Goal: Task Accomplishment & Management: Manage account settings

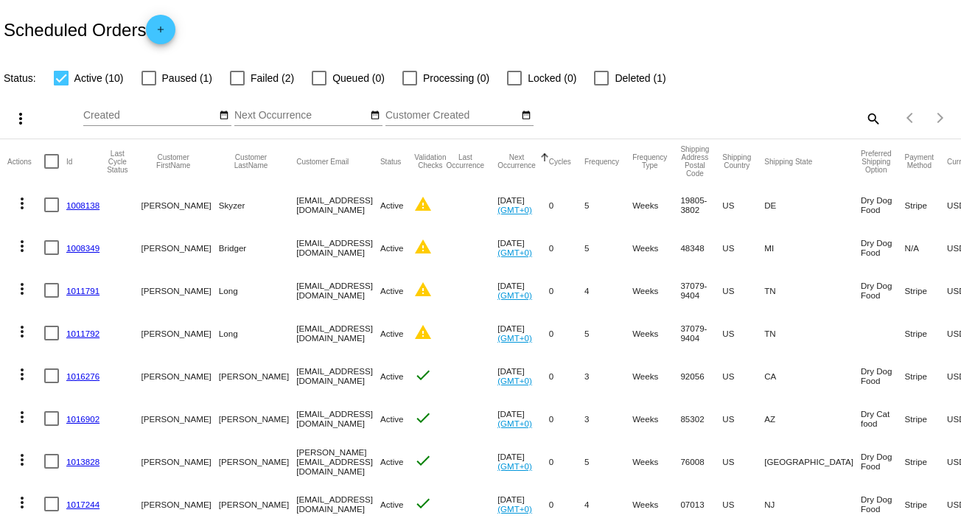
click at [74, 206] on link "1008138" at bounding box center [82, 206] width 33 height 10
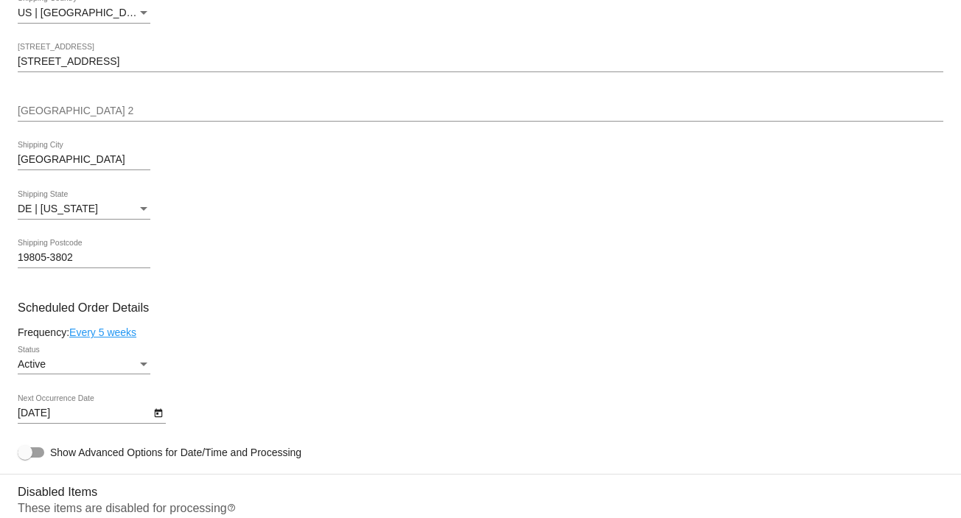
scroll to position [393, 0]
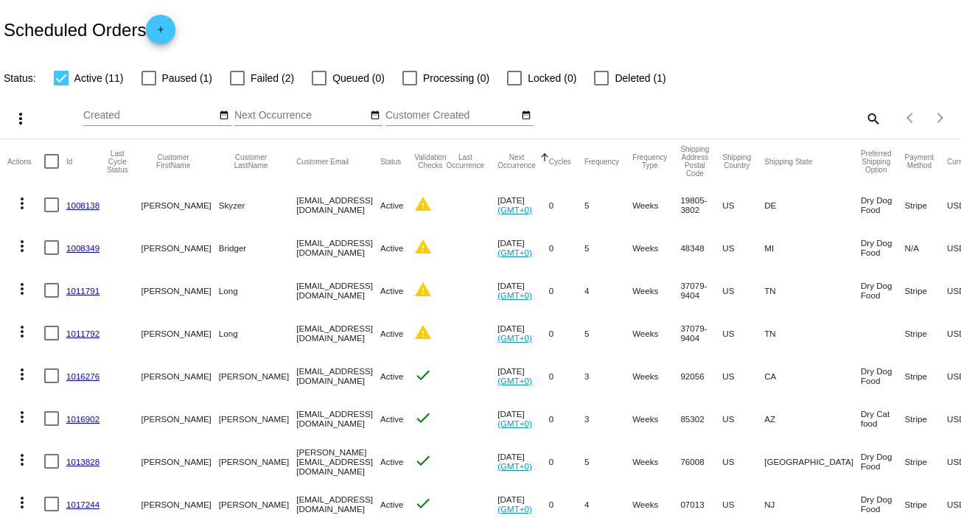
click at [86, 245] on link "1008349" at bounding box center [82, 248] width 33 height 10
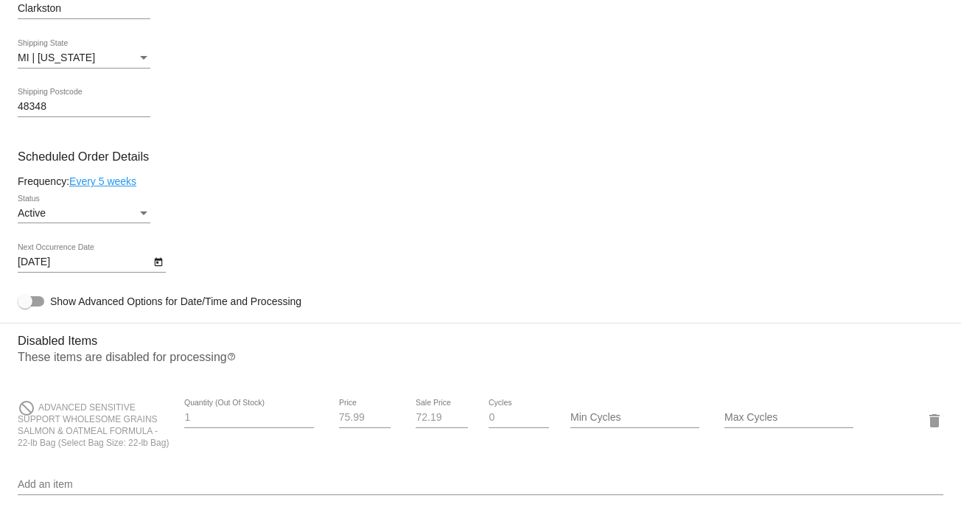
scroll to position [688, 0]
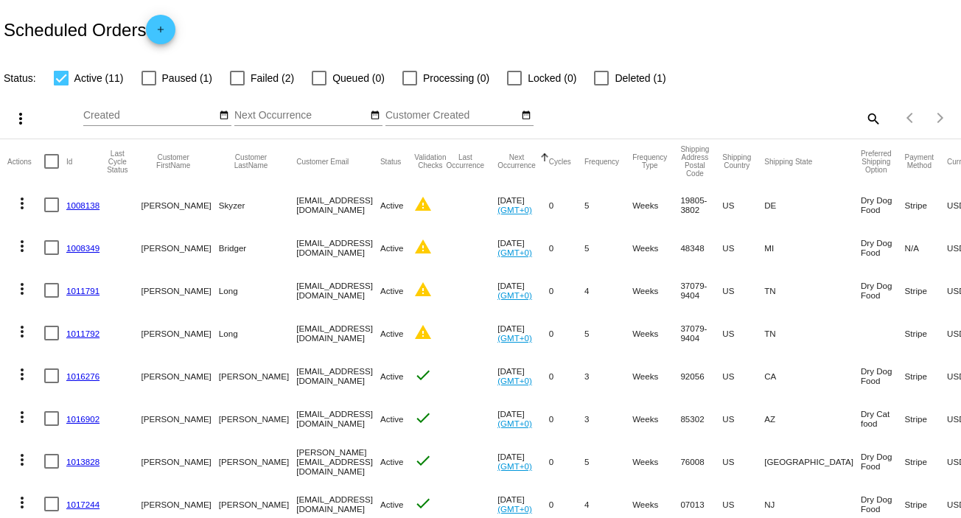
click at [91, 291] on link "1011791" at bounding box center [82, 291] width 33 height 10
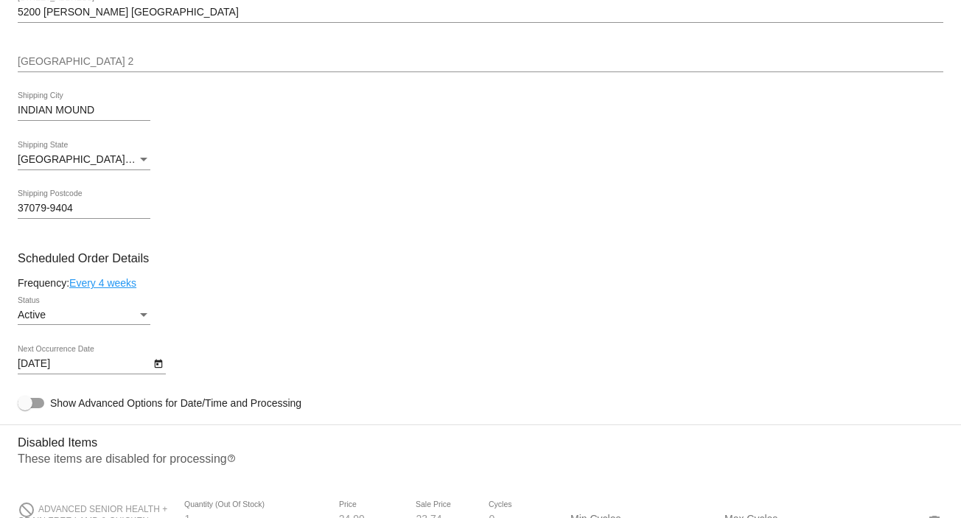
scroll to position [688, 0]
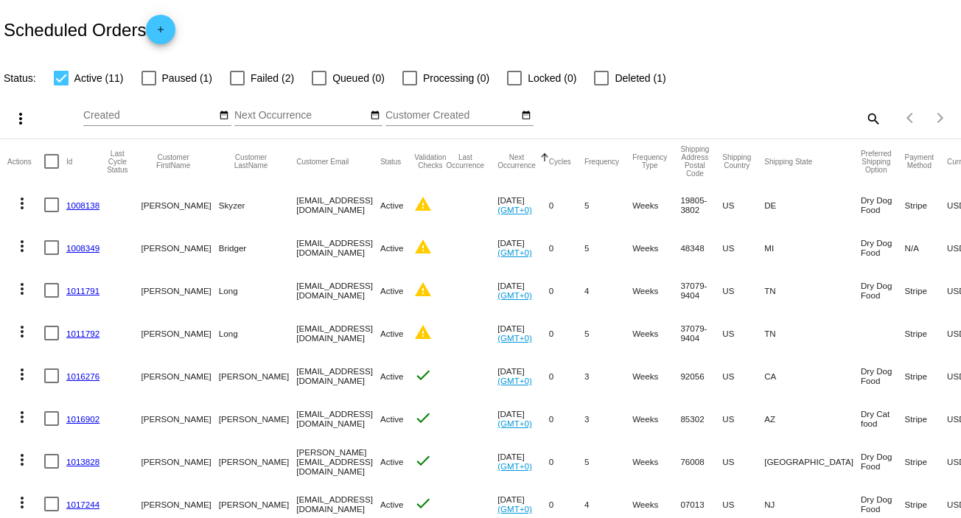
scroll to position [98, 0]
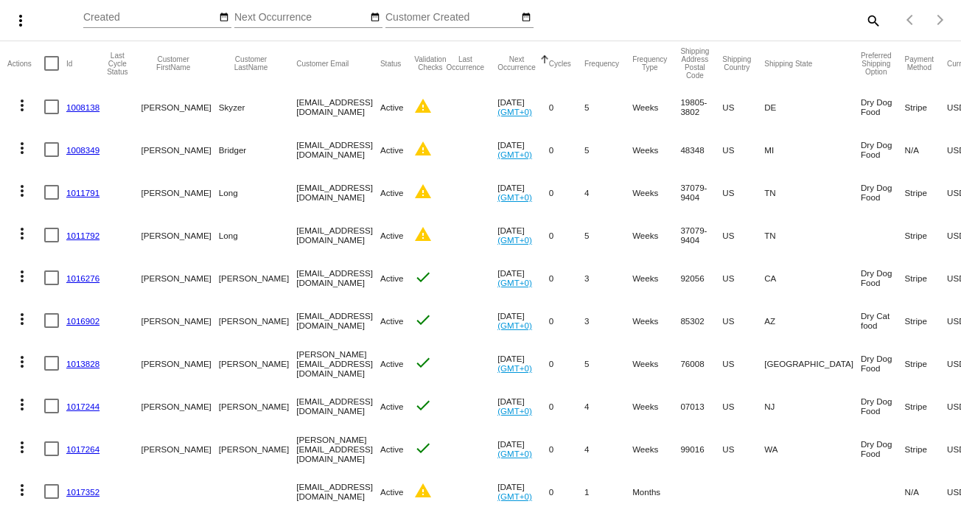
click at [76, 229] on mat-cell "1011792" at bounding box center [86, 235] width 41 height 43
click at [72, 234] on link "1011792" at bounding box center [82, 236] width 33 height 10
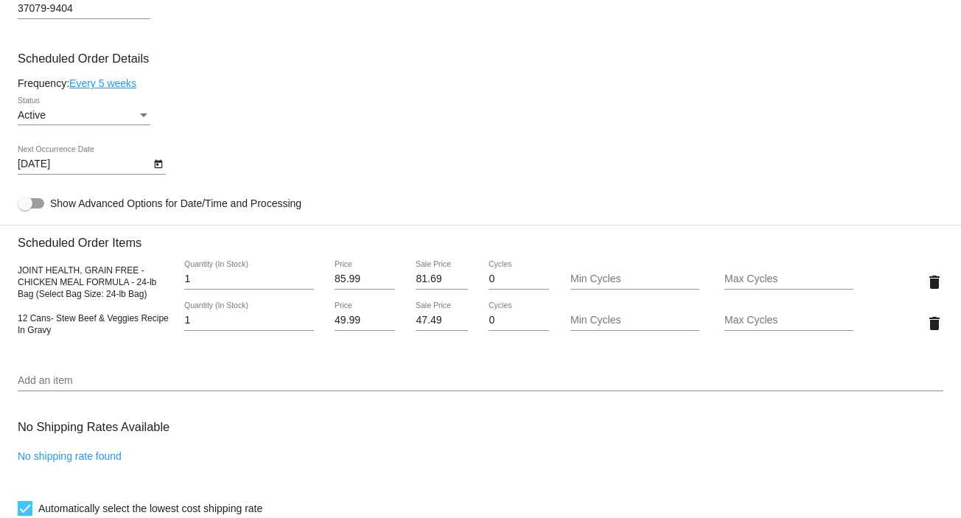
scroll to position [786, 0]
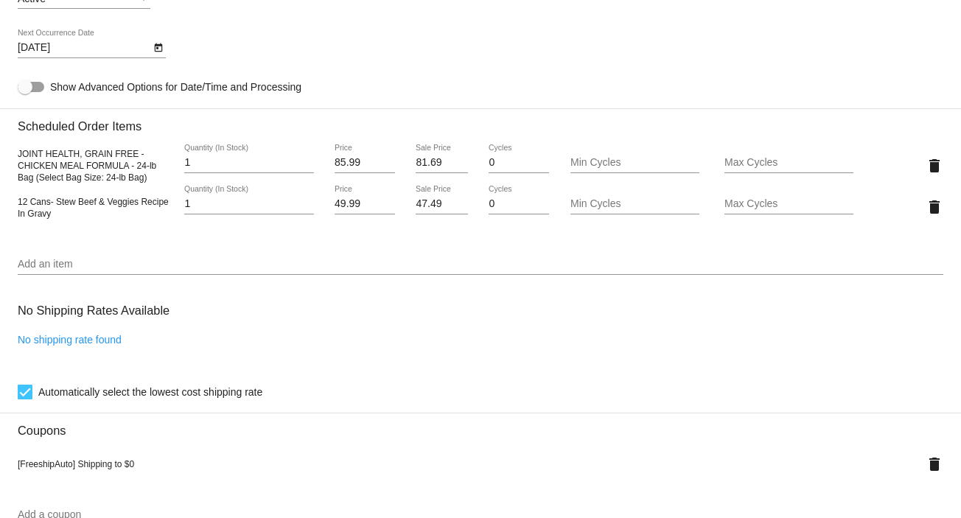
click at [21, 397] on div at bounding box center [25, 392] width 15 height 15
click at [24, 400] on input "Automatically select the lowest cost shipping rate" at bounding box center [24, 400] width 1 height 1
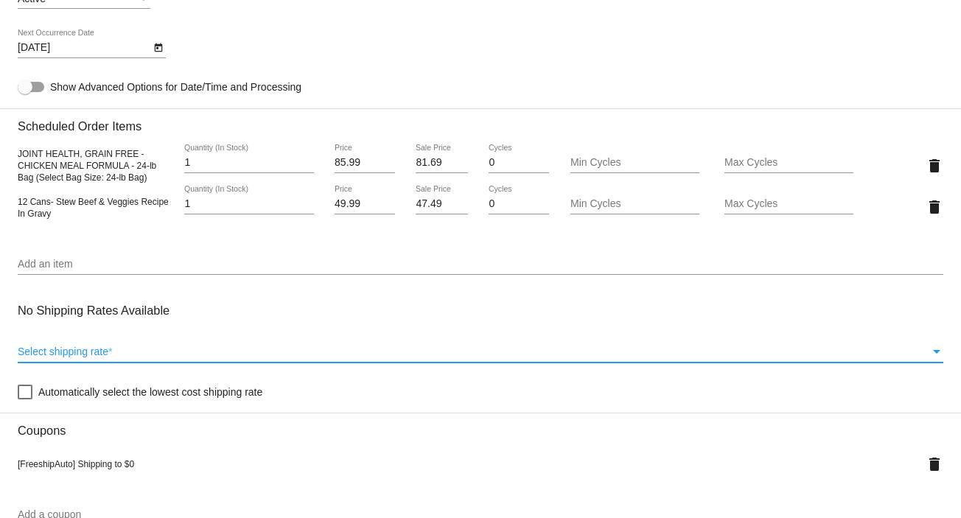
click at [69, 357] on span "Select shipping rate" at bounding box center [63, 352] width 91 height 12
click at [30, 391] on div at bounding box center [25, 392] width 15 height 15
click at [25, 400] on input "Automatically select the lowest cost shipping rate" at bounding box center [24, 400] width 1 height 1
checkbox input "true"
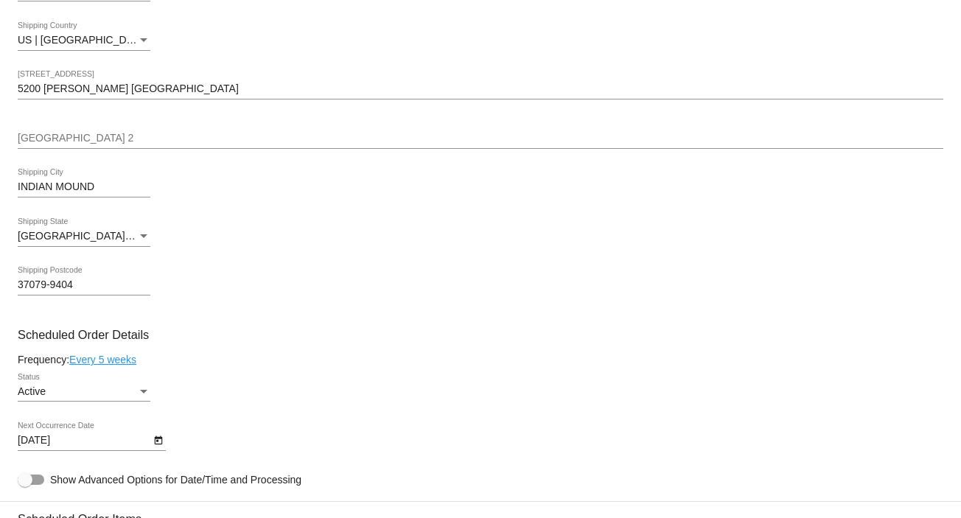
scroll to position [196, 0]
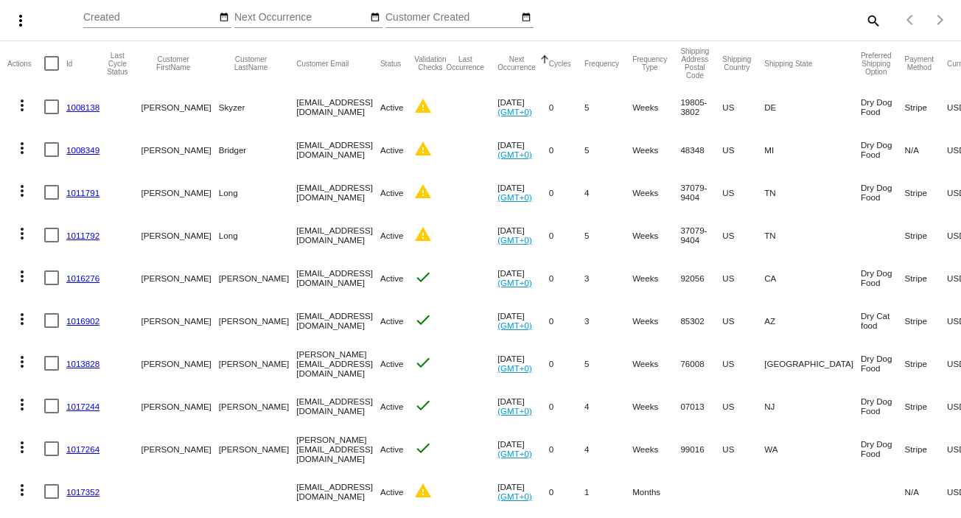
scroll to position [188, 0]
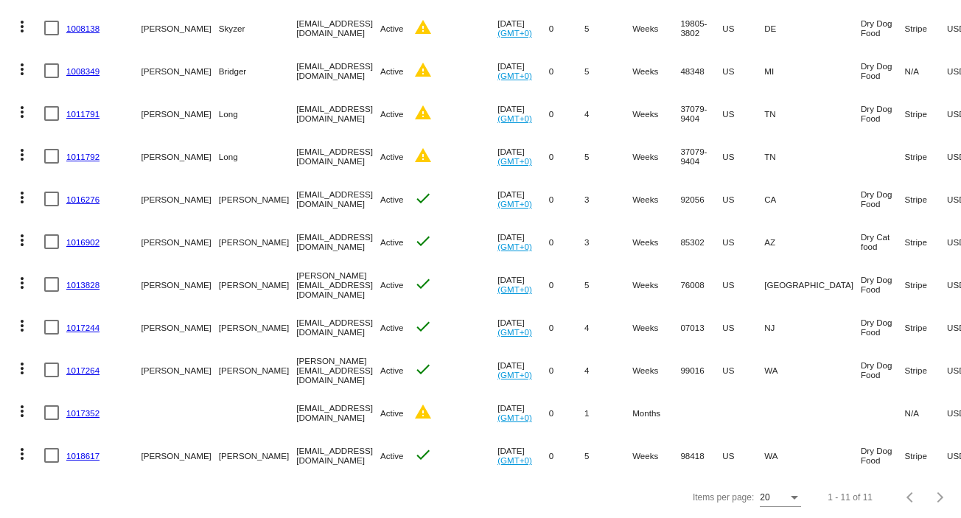
click at [77, 408] on link "1017352" at bounding box center [82, 413] width 33 height 10
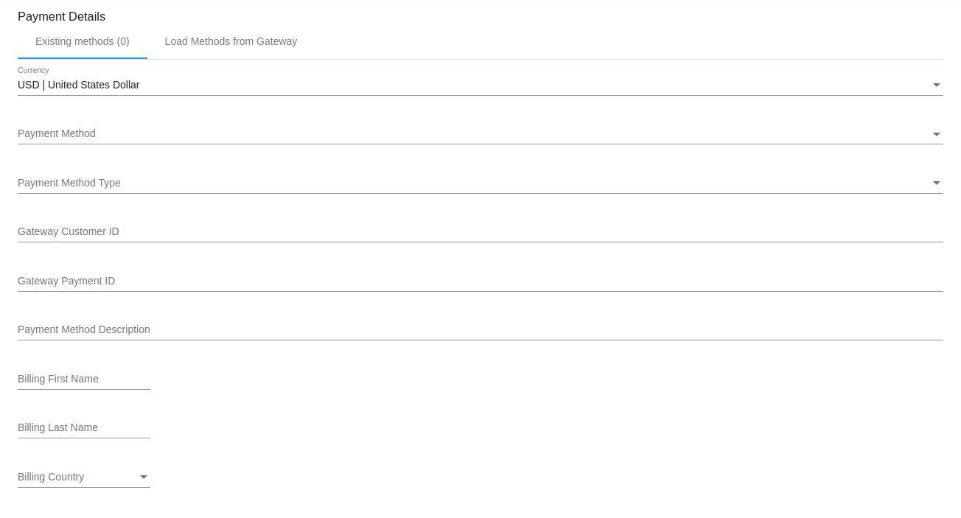
scroll to position [885, 0]
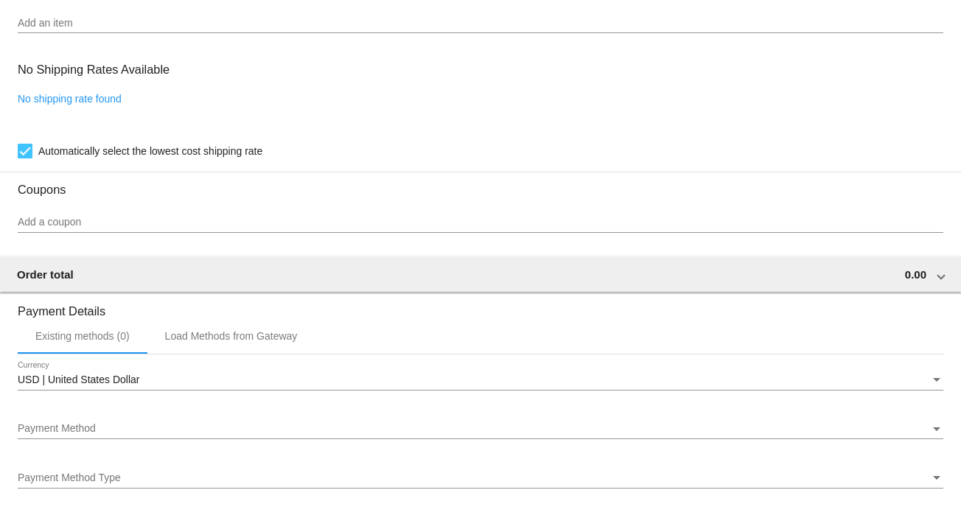
click at [94, 419] on div "Payment Method Payment Method" at bounding box center [481, 425] width 926 height 29
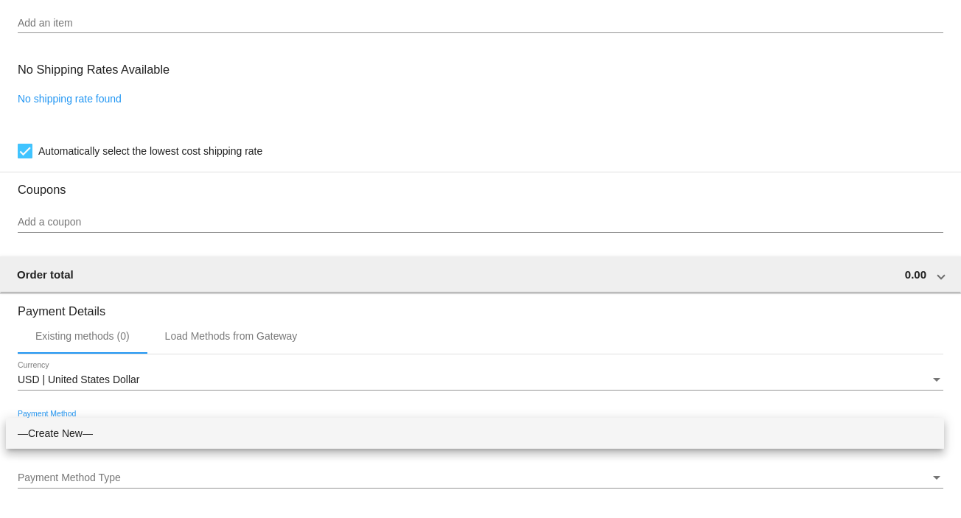
click at [94, 419] on span "—Create New—" at bounding box center [475, 433] width 915 height 31
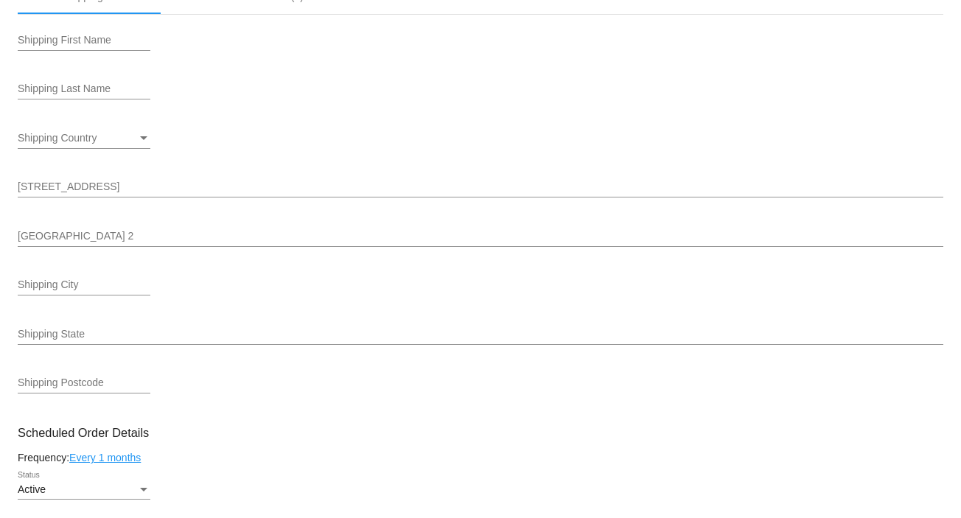
scroll to position [0, 0]
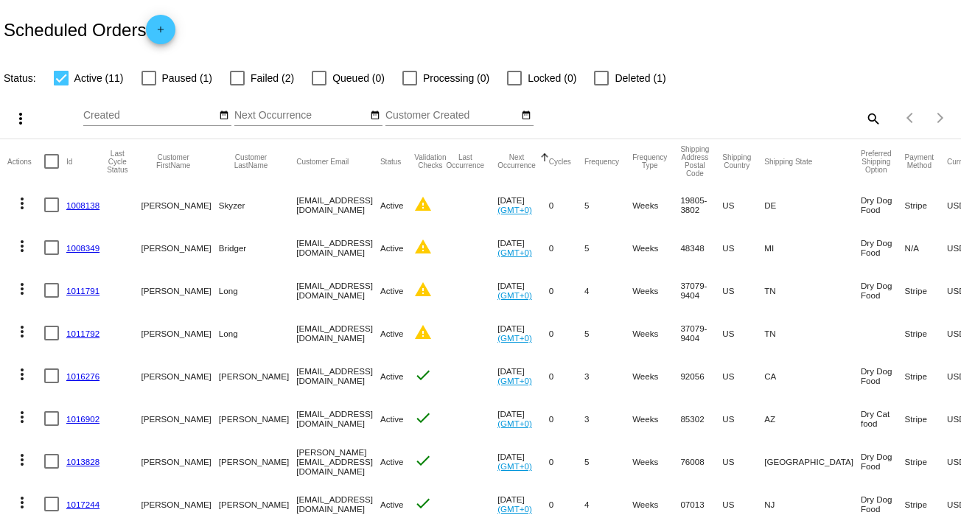
drag, startPoint x: 64, startPoint y: 332, endPoint x: 100, endPoint y: 335, distance: 35.5
click at [100, 335] on mat-row "more_vert 1011792 Doris Long sgm.long@gmail.com Active warning Sep 23 2025 (GMT…" at bounding box center [560, 333] width 1107 height 43
copy mat-row "1011792"
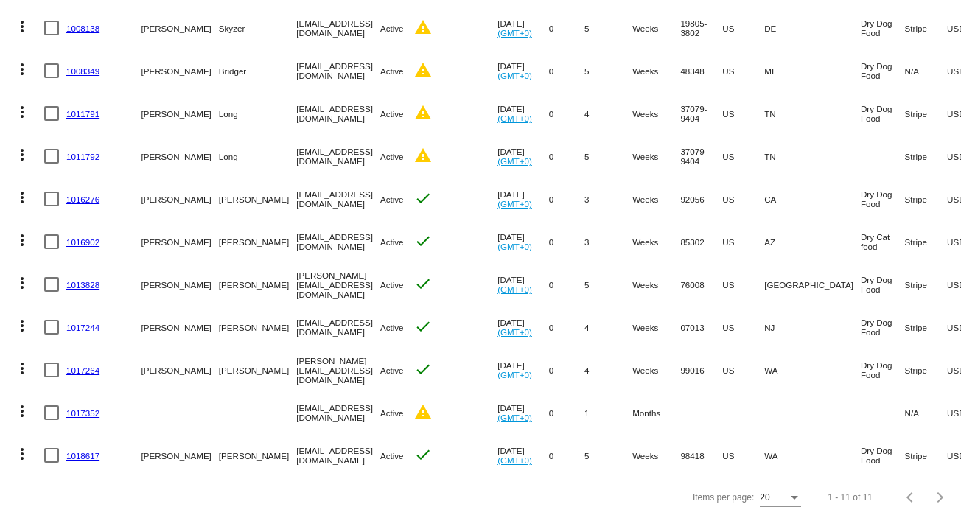
scroll to position [89, 0]
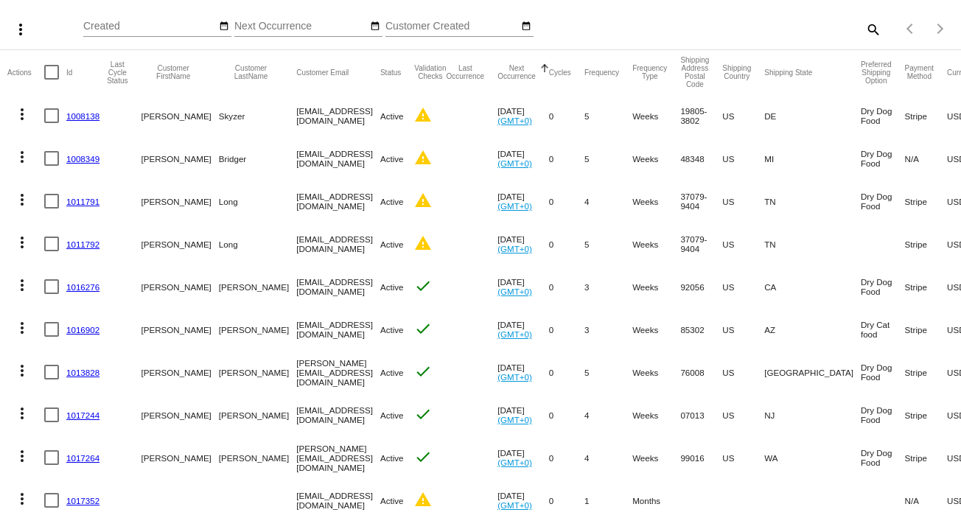
click at [79, 244] on link "1011792" at bounding box center [82, 245] width 33 height 10
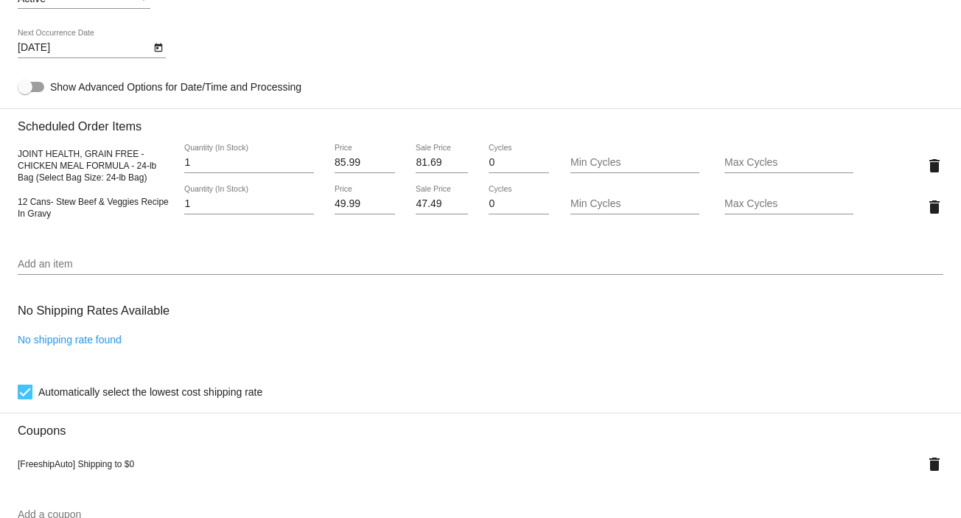
scroll to position [983, 0]
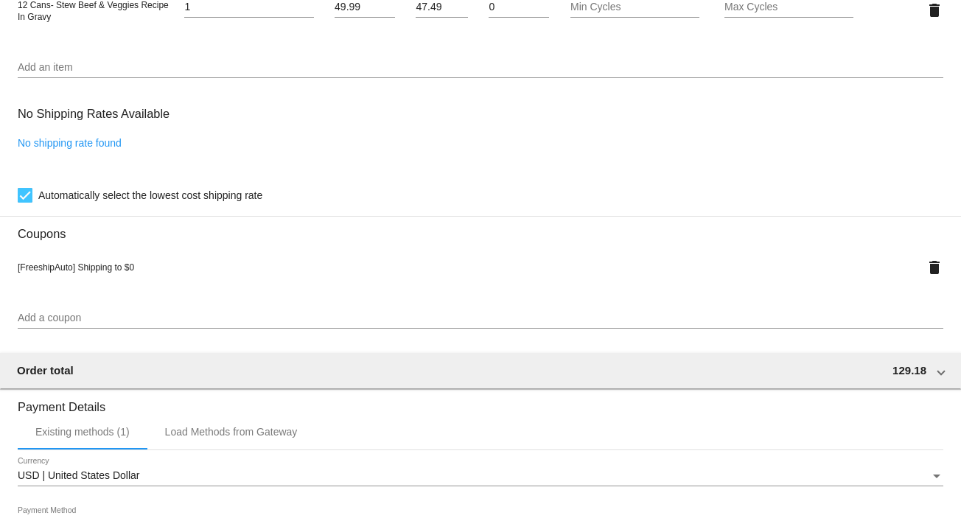
click at [71, 200] on span "Automatically select the lowest cost shipping rate" at bounding box center [150, 196] width 224 height 18
click at [25, 203] on input "Automatically select the lowest cost shipping rate" at bounding box center [24, 203] width 1 height 1
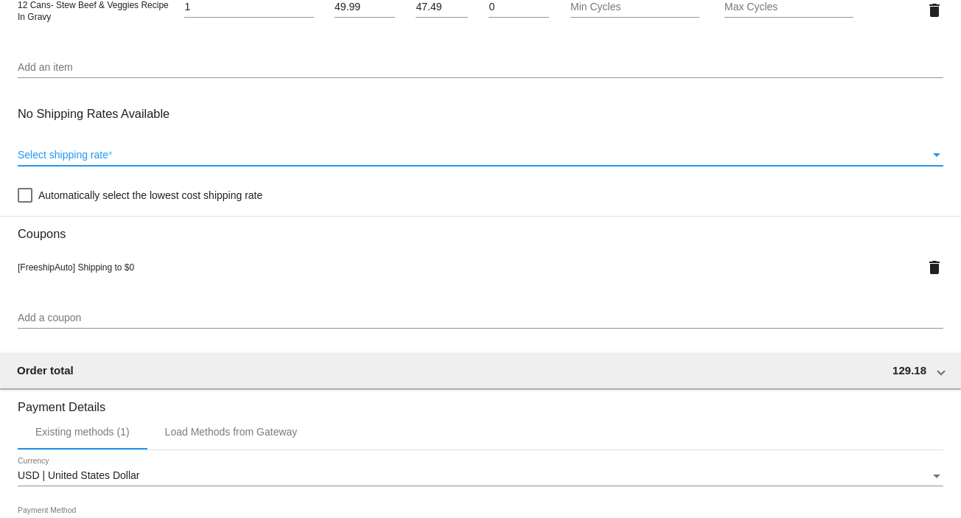
click at [59, 156] on span "Select shipping rate" at bounding box center [63, 155] width 91 height 12
click at [50, 158] on span "Select shipping rate" at bounding box center [63, 155] width 91 height 12
click at [24, 197] on div at bounding box center [25, 195] width 15 height 15
click at [24, 203] on input "Automatically select the lowest cost shipping rate" at bounding box center [24, 203] width 1 height 1
checkbox input "true"
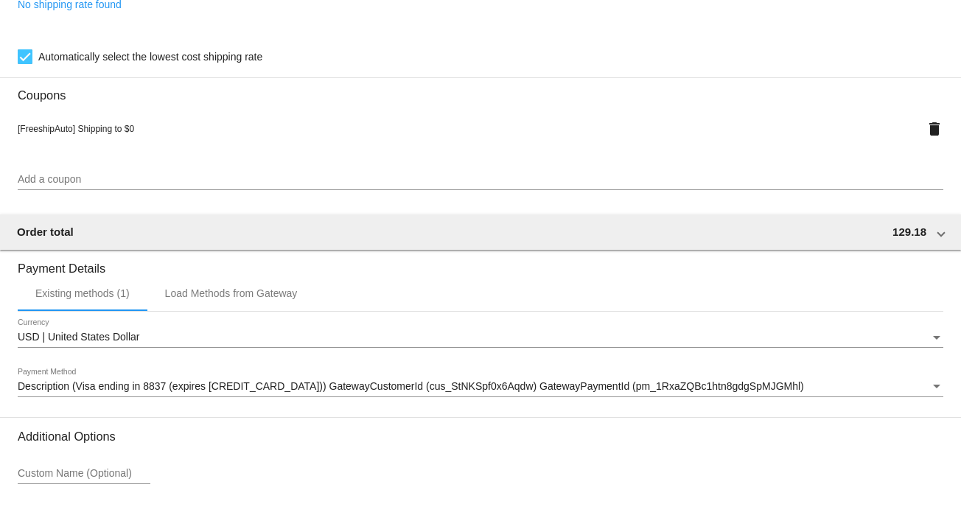
scroll to position [1233, 0]
